Goal: Complete application form

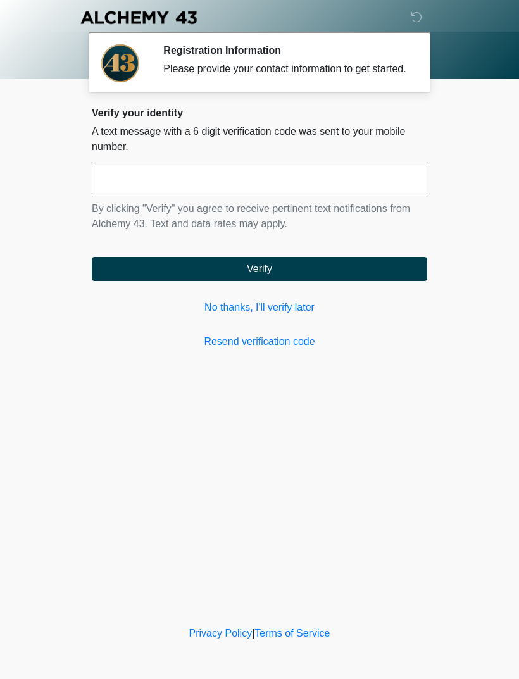
click at [145, 187] on input "text" at bounding box center [259, 180] width 335 height 32
click at [266, 315] on link "No thanks, I'll verify later" at bounding box center [259, 307] width 335 height 15
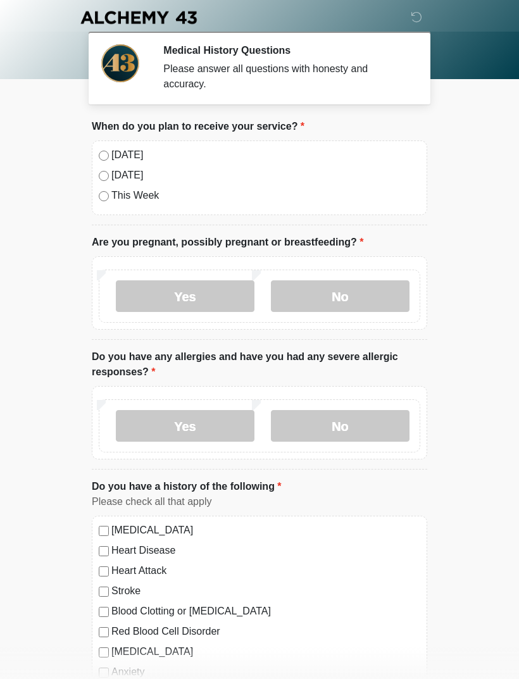
click at [182, 298] on label "Yes" at bounding box center [185, 296] width 139 height 32
click at [299, 285] on label "No" at bounding box center [340, 296] width 139 height 32
click at [211, 424] on label "Yes" at bounding box center [185, 426] width 139 height 32
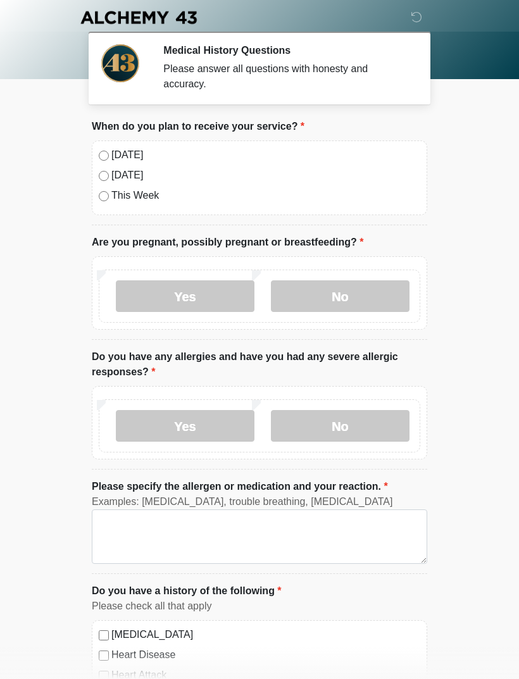
click at [309, 421] on label "No" at bounding box center [340, 426] width 139 height 32
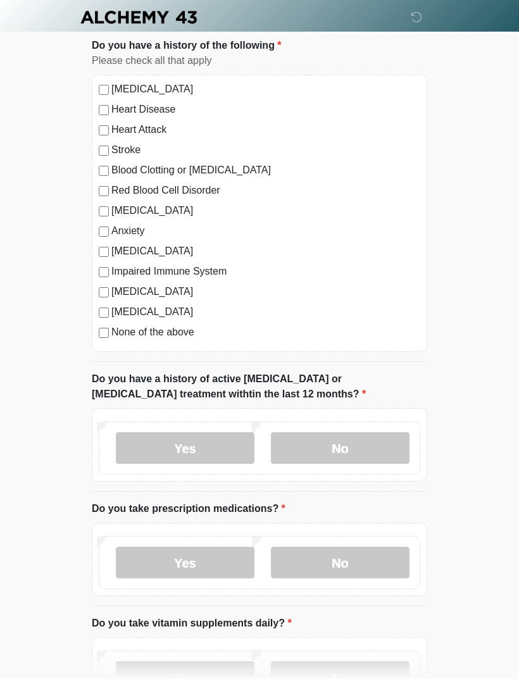
scroll to position [442, 0]
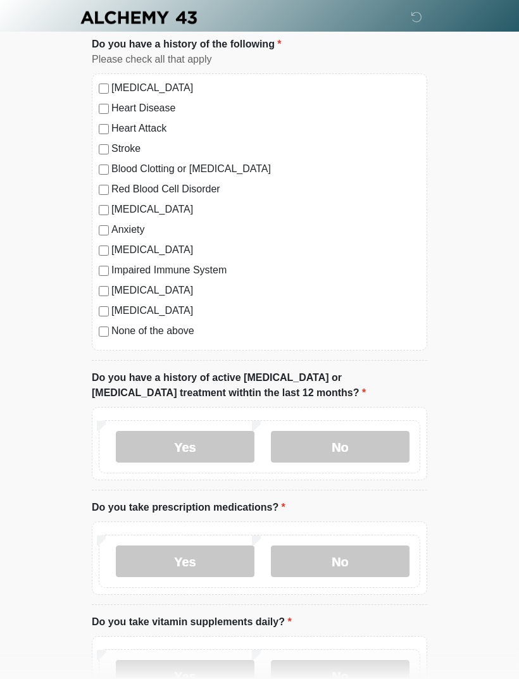
click at [307, 444] on label "No" at bounding box center [340, 447] width 139 height 32
click at [206, 553] on label "Yes" at bounding box center [185, 561] width 139 height 32
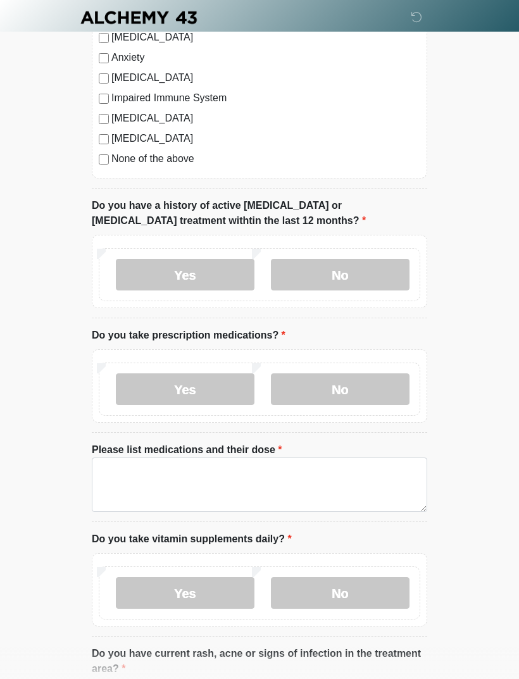
scroll to position [637, 0]
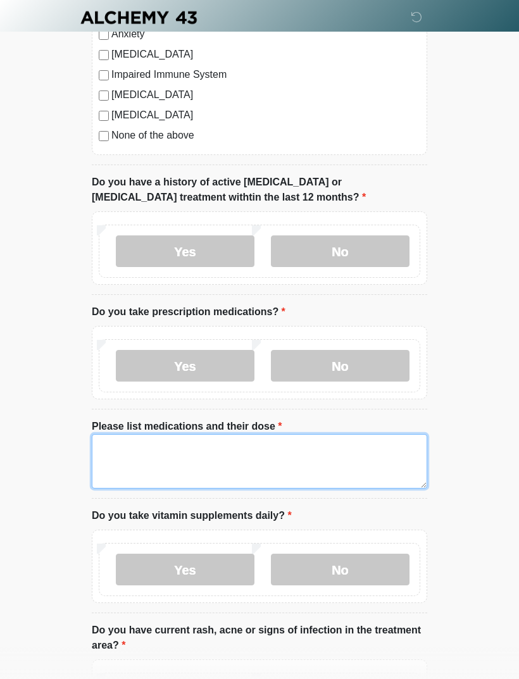
click at [140, 449] on textarea "Please list medications and their dose" at bounding box center [259, 461] width 335 height 54
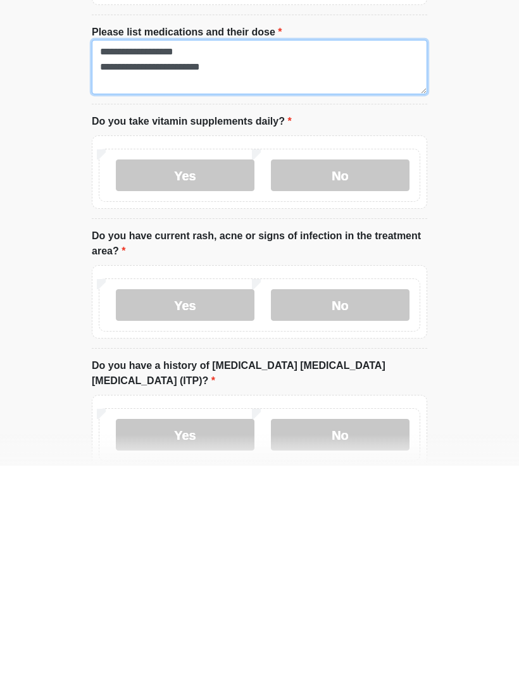
type textarea "**********"
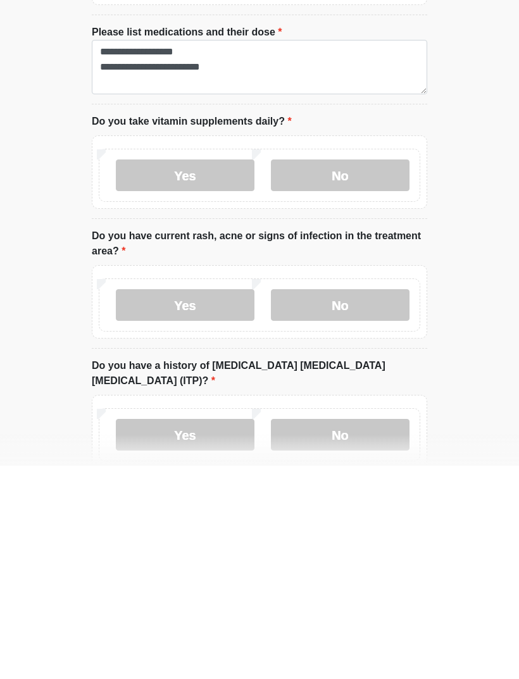
click at [319, 373] on label "No" at bounding box center [340, 389] width 139 height 32
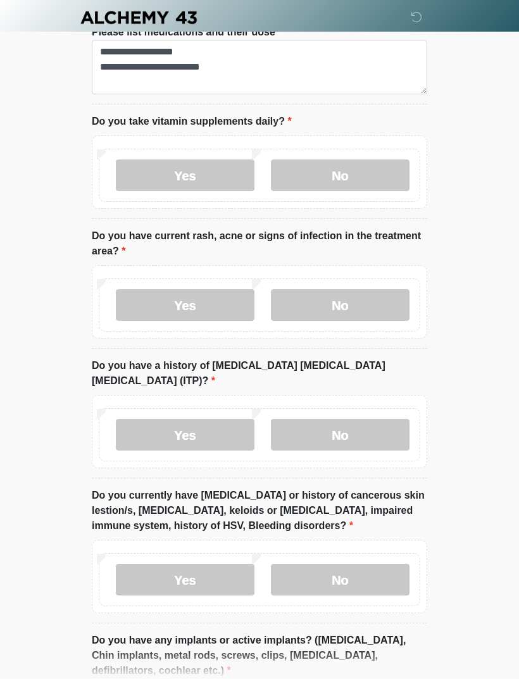
click at [312, 304] on label "No" at bounding box center [340, 305] width 139 height 32
click at [312, 422] on label "No" at bounding box center [340, 435] width 139 height 32
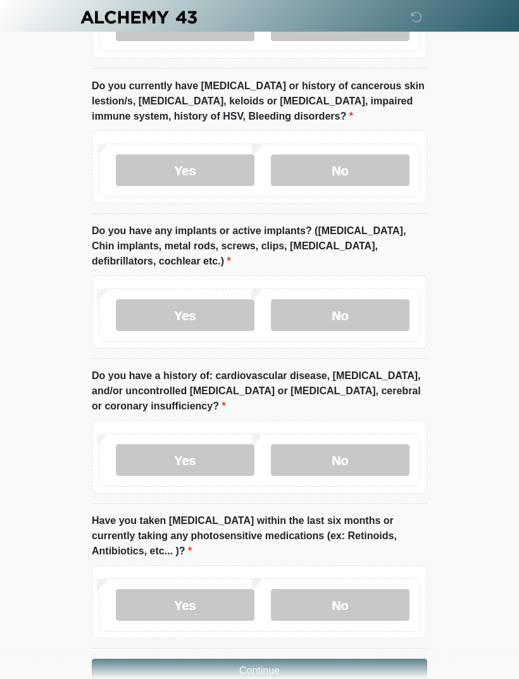
scroll to position [1444, 0]
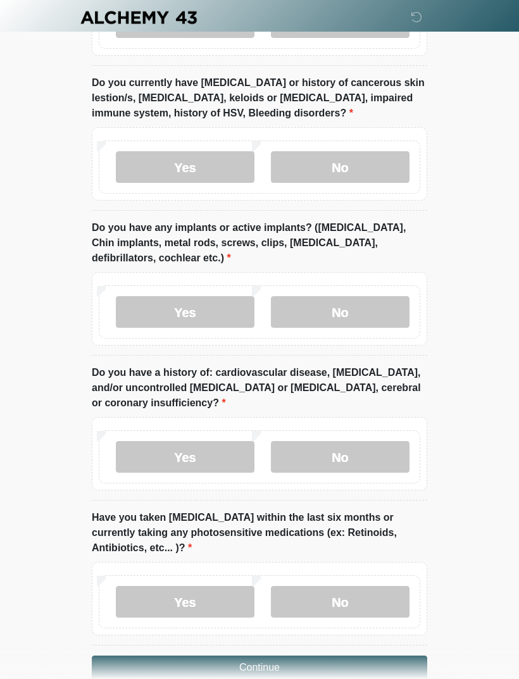
click at [317, 157] on label "No" at bounding box center [340, 167] width 139 height 32
click at [314, 296] on label "No" at bounding box center [340, 312] width 139 height 32
click at [321, 441] on label "No" at bounding box center [340, 457] width 139 height 32
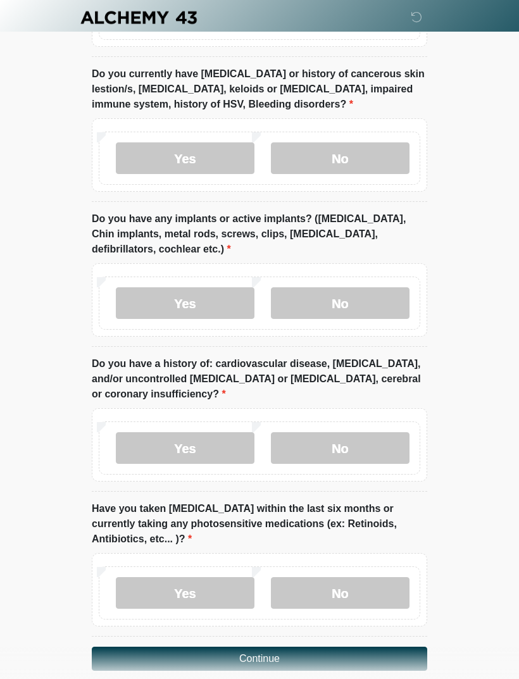
click at [324, 577] on label "No" at bounding box center [340, 593] width 139 height 32
click at [212, 646] on button "Continue" at bounding box center [259, 658] width 335 height 24
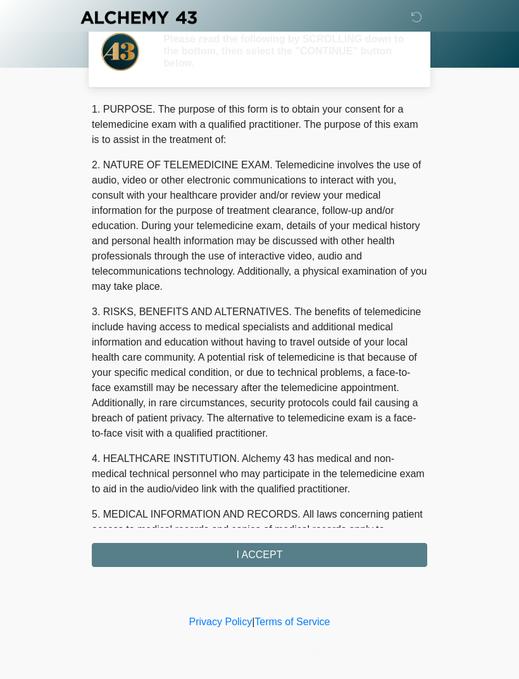
scroll to position [0, 0]
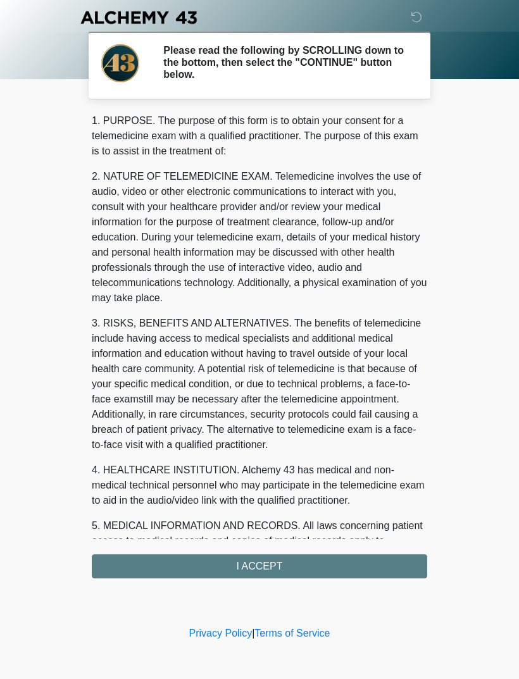
click at [194, 567] on div "1. PURPOSE. The purpose of this form is to obtain your consent for a telemedici…" at bounding box center [259, 345] width 335 height 465
click at [240, 567] on div "1. PURPOSE. The purpose of this form is to obtain your consent for a telemedici…" at bounding box center [259, 345] width 335 height 465
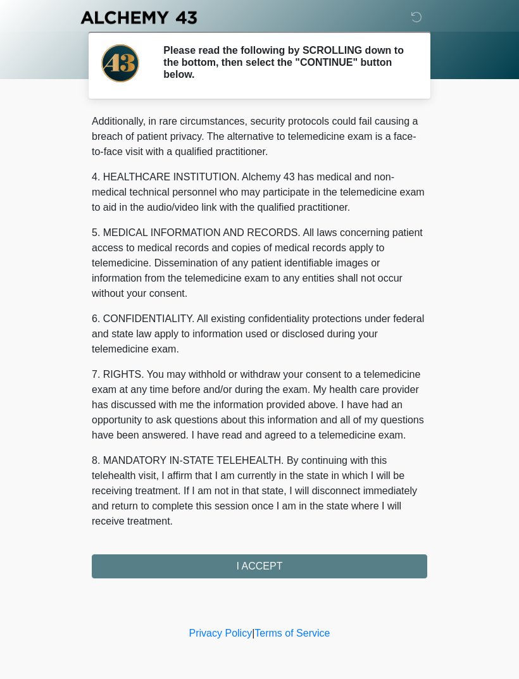
scroll to position [308, 0]
click at [240, 568] on button "I ACCEPT" at bounding box center [259, 566] width 335 height 24
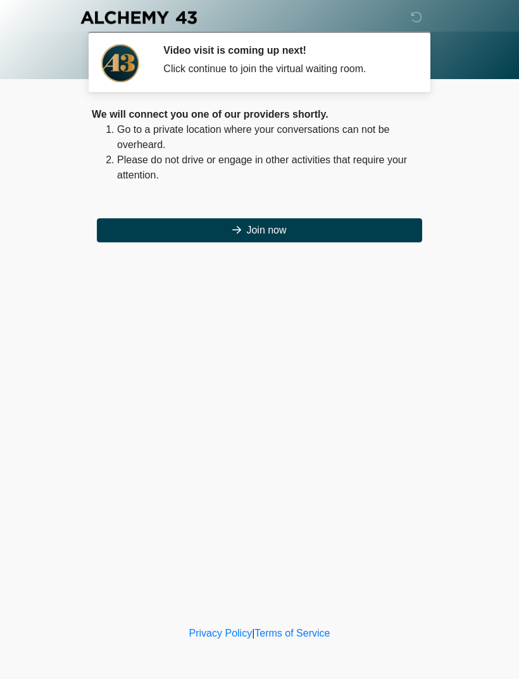
click at [174, 220] on button "Join now" at bounding box center [259, 230] width 325 height 24
